Goal: Use online tool/utility: Utilize a website feature to perform a specific function

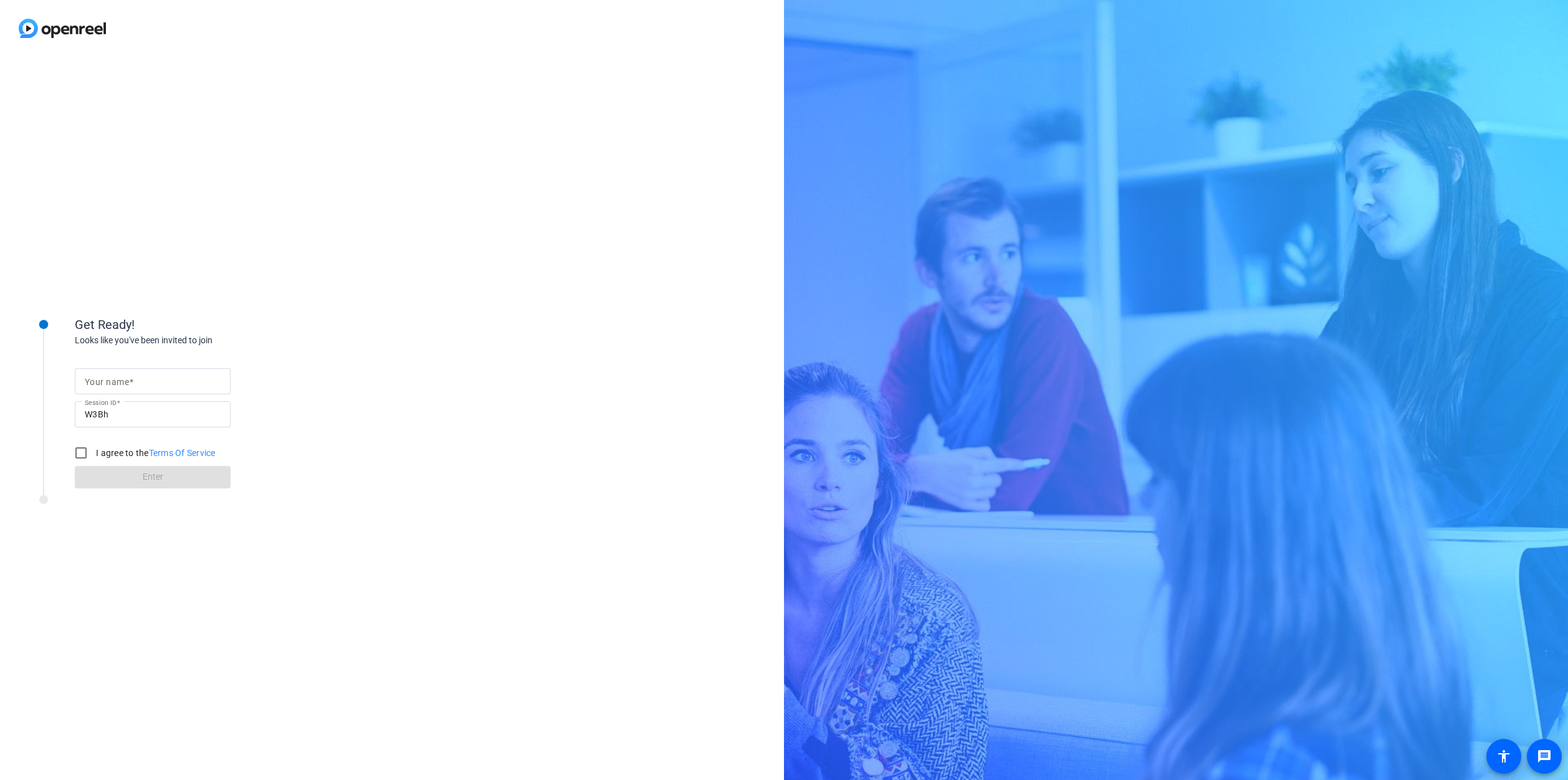
click at [215, 378] on input "Your name" at bounding box center [153, 381] width 136 height 15
type input "abby"
click at [76, 448] on input "I agree to the Terms Of Service" at bounding box center [81, 452] width 25 height 25
checkbox input "true"
click at [99, 472] on span at bounding box center [153, 477] width 156 height 30
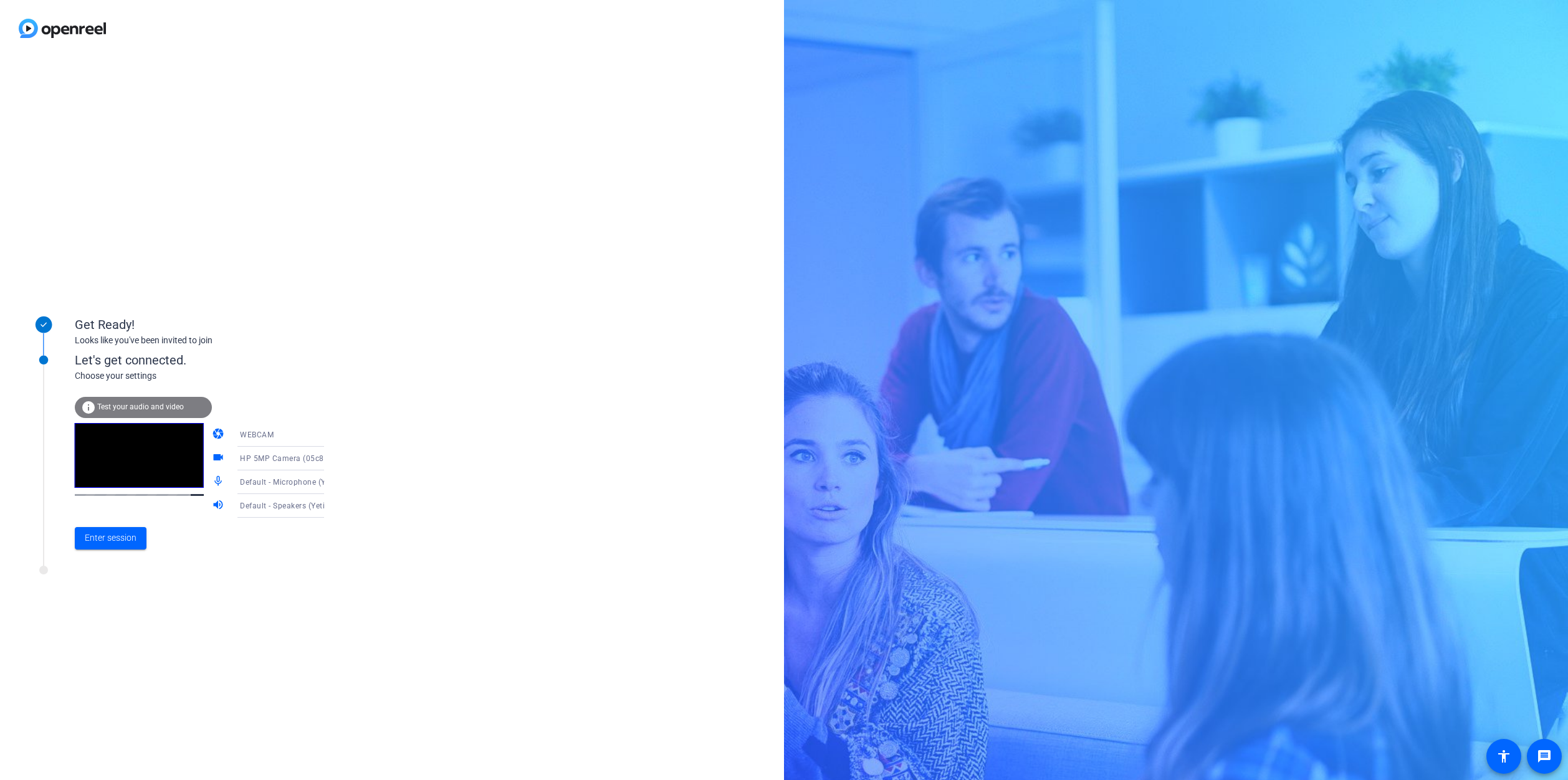
click at [101, 555] on div "Enter session" at bounding box center [212, 538] width 275 height 41
click at [108, 543] on span "Enter session" at bounding box center [110, 538] width 52 height 13
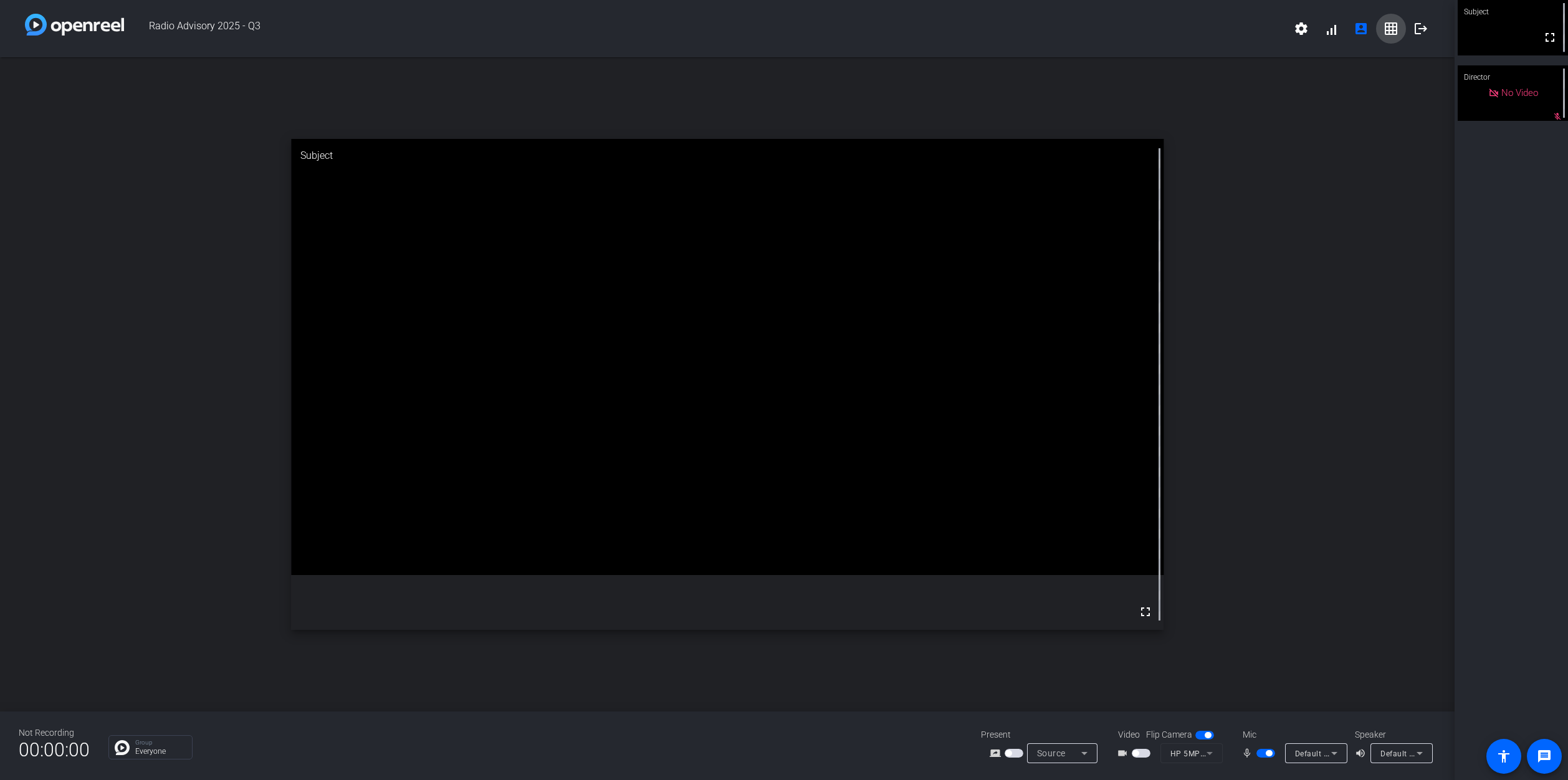
click at [1392, 26] on mat-icon "grid_on" at bounding box center [1391, 28] width 15 height 15
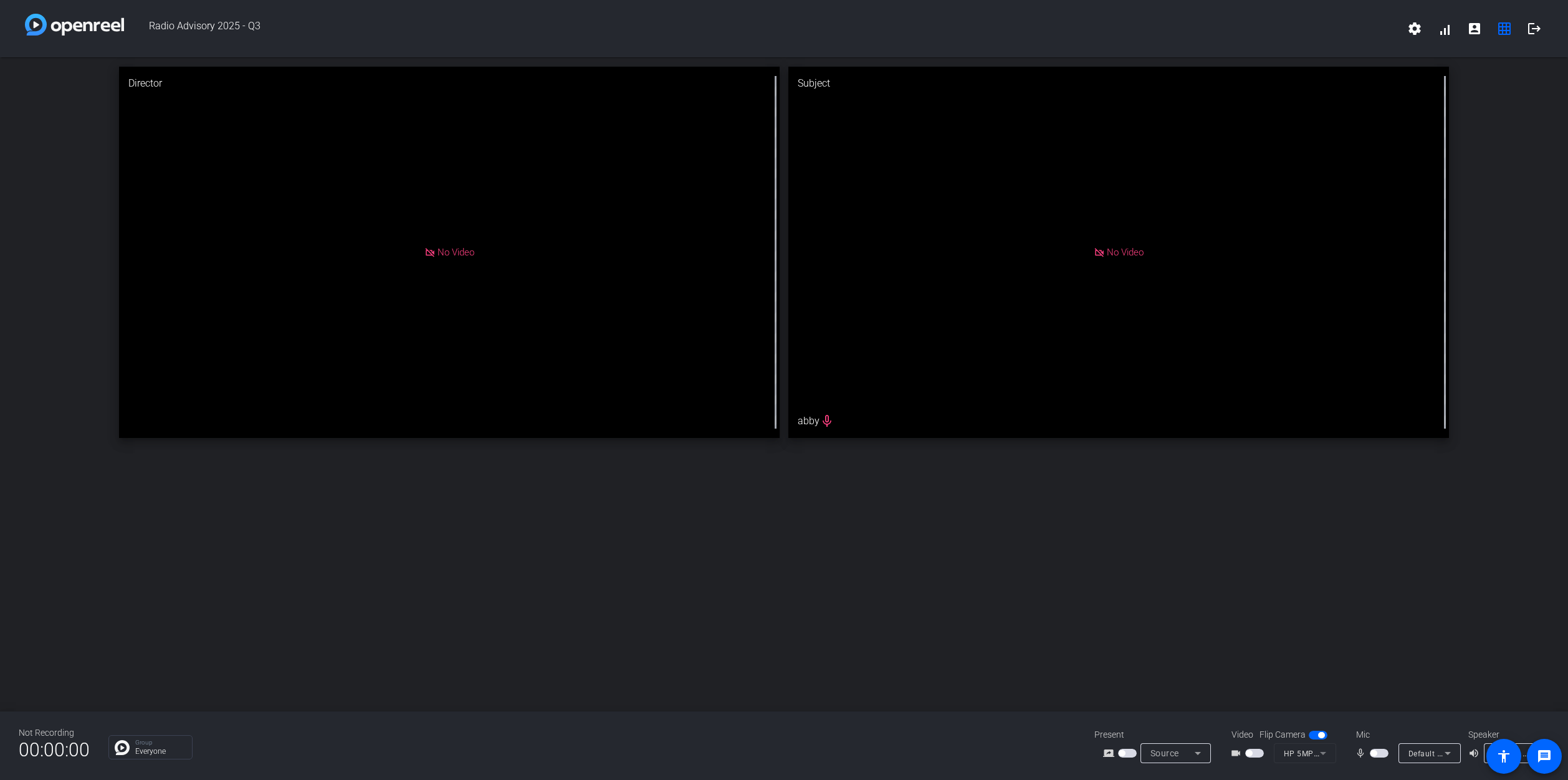
click at [1255, 757] on span "button" at bounding box center [1255, 754] width 19 height 9
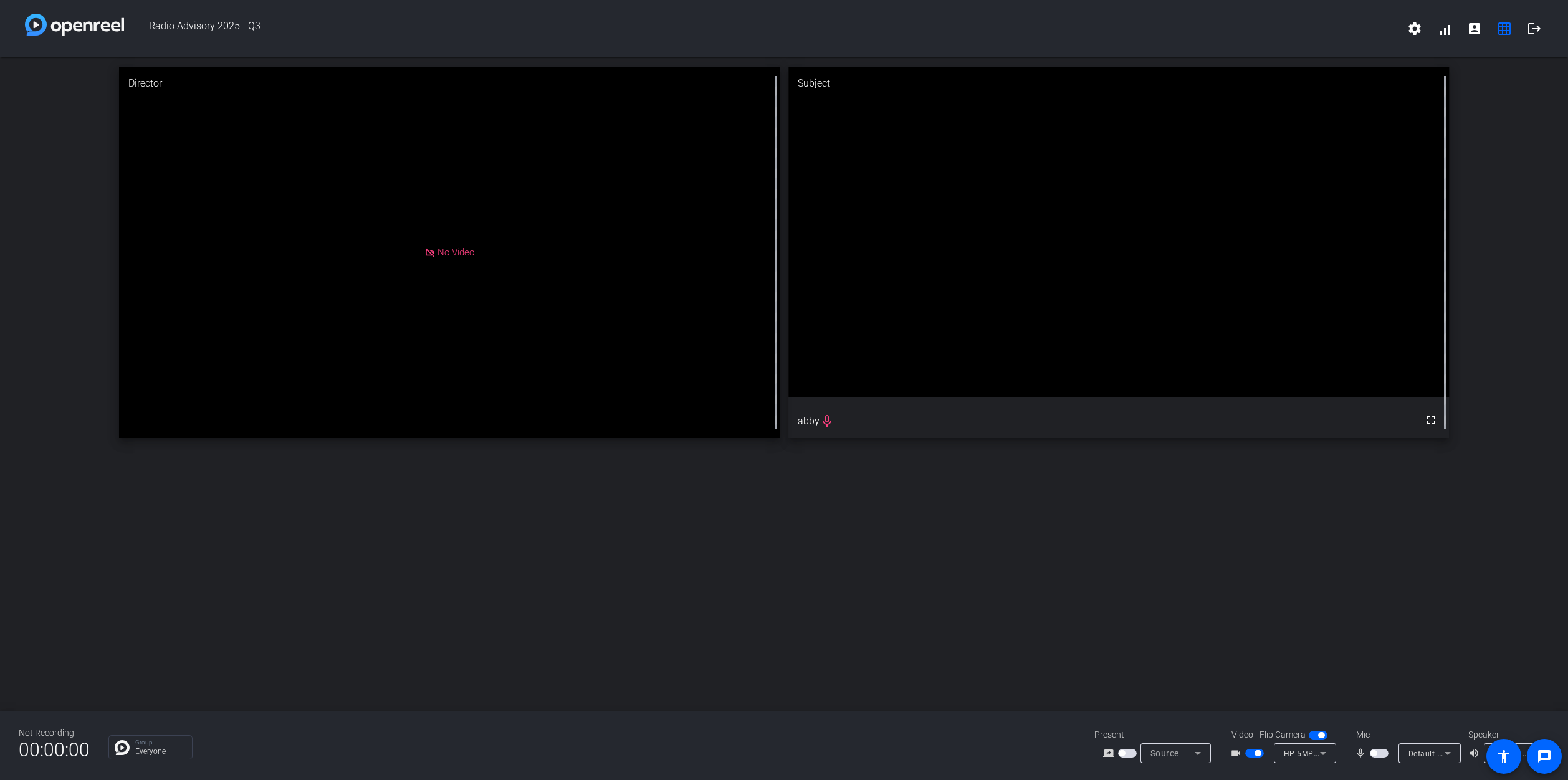
click at [1372, 753] on span "button" at bounding box center [1374, 754] width 6 height 6
click at [1378, 753] on span "button" at bounding box center [1380, 752] width 6 height 6
click at [1378, 749] on span "button" at bounding box center [1376, 752] width 19 height 9
click at [642, 558] on div "Director No Video Subject fullscreen abby" at bounding box center [783, 383] width 1566 height 653
drag, startPoint x: 1376, startPoint y: 752, endPoint x: 901, endPoint y: 748, distance: 475.0
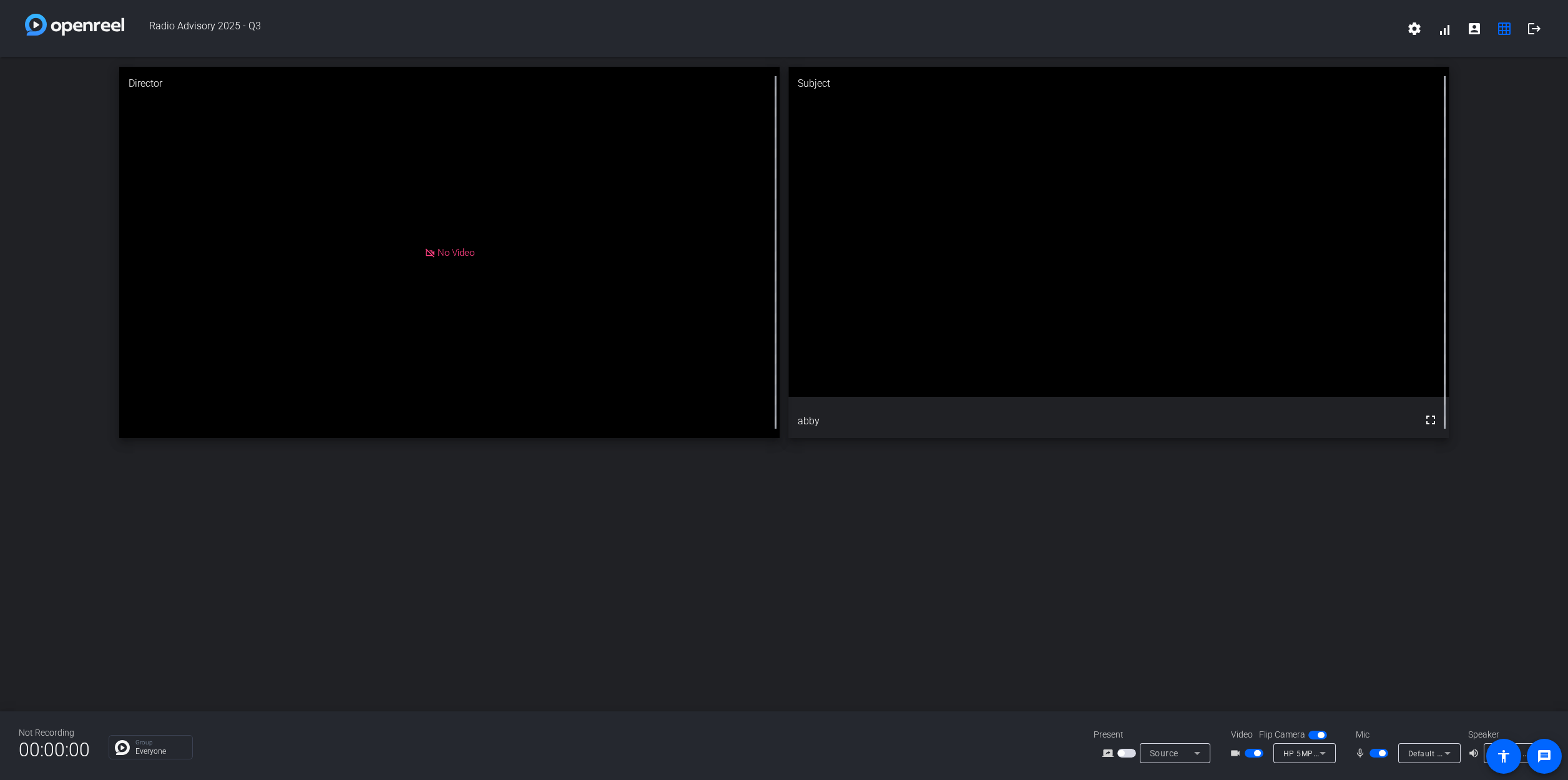
click at [1375, 753] on button "button" at bounding box center [1378, 754] width 19 height 9
click at [1377, 756] on span "button" at bounding box center [1378, 754] width 19 height 9
click at [1377, 753] on span "button" at bounding box center [1378, 754] width 19 height 9
